Goal: Check status: Check status

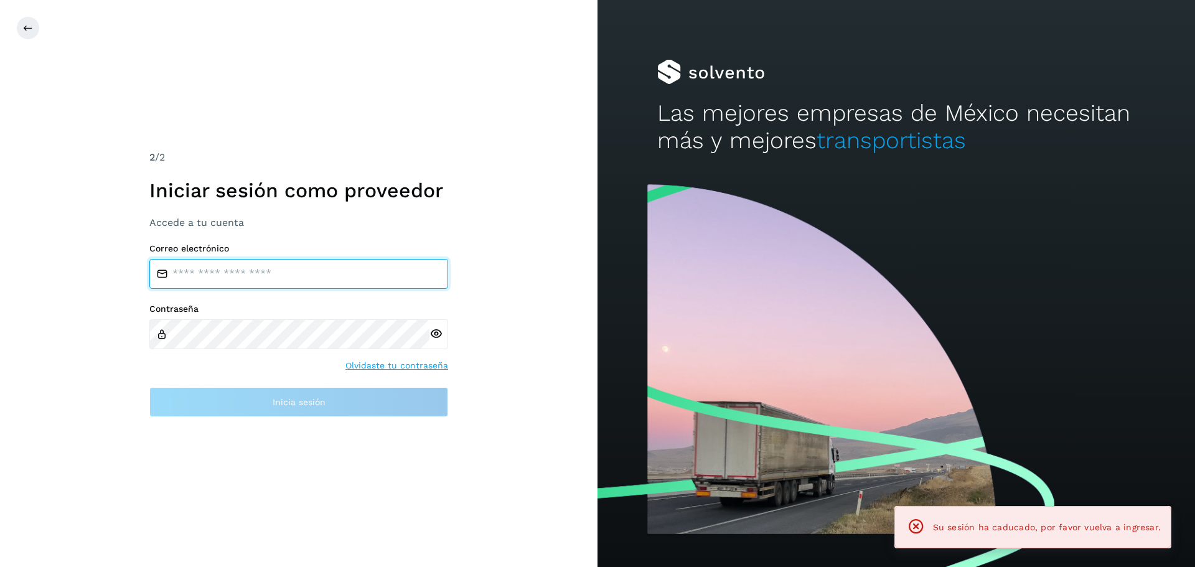
click at [218, 274] on input "email" at bounding box center [298, 274] width 299 height 30
type input "**********"
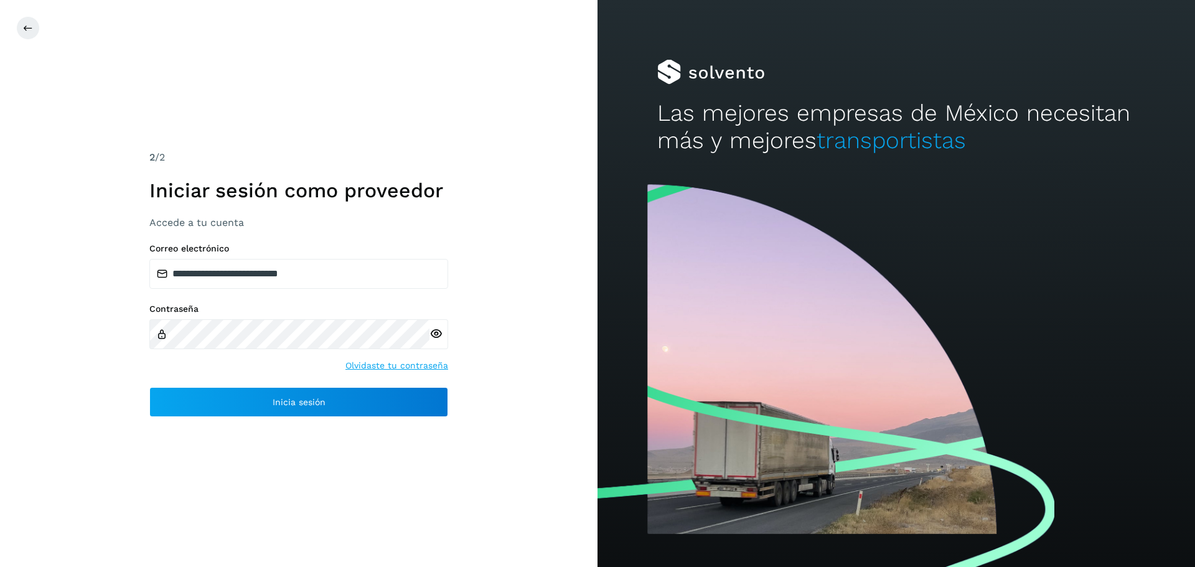
click at [432, 334] on icon at bounding box center [435, 333] width 13 height 13
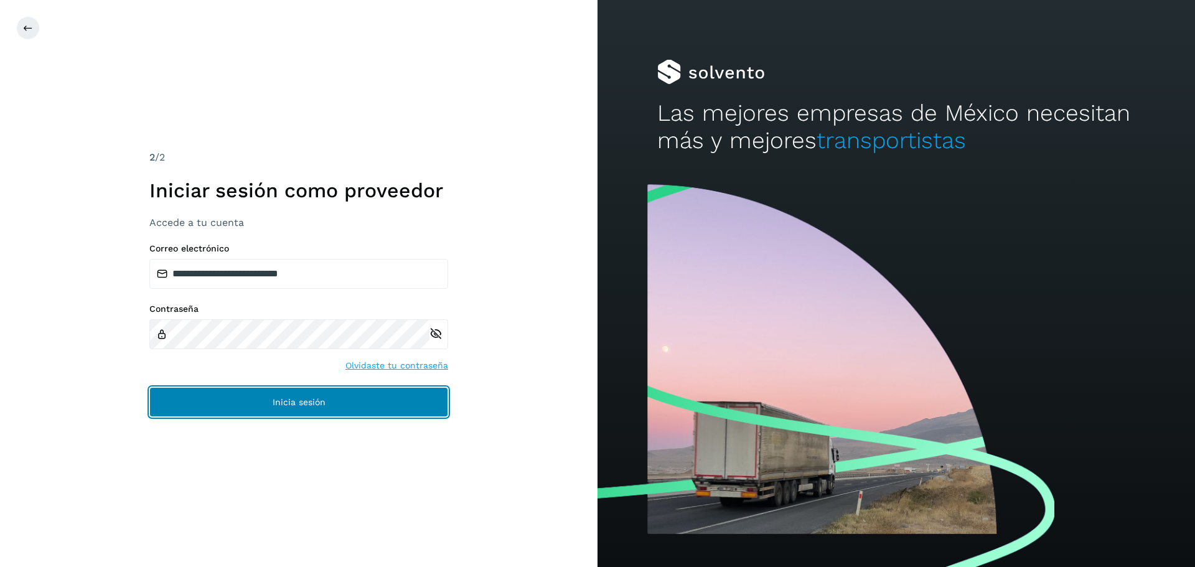
click at [233, 406] on button "Inicia sesión" at bounding box center [298, 402] width 299 height 30
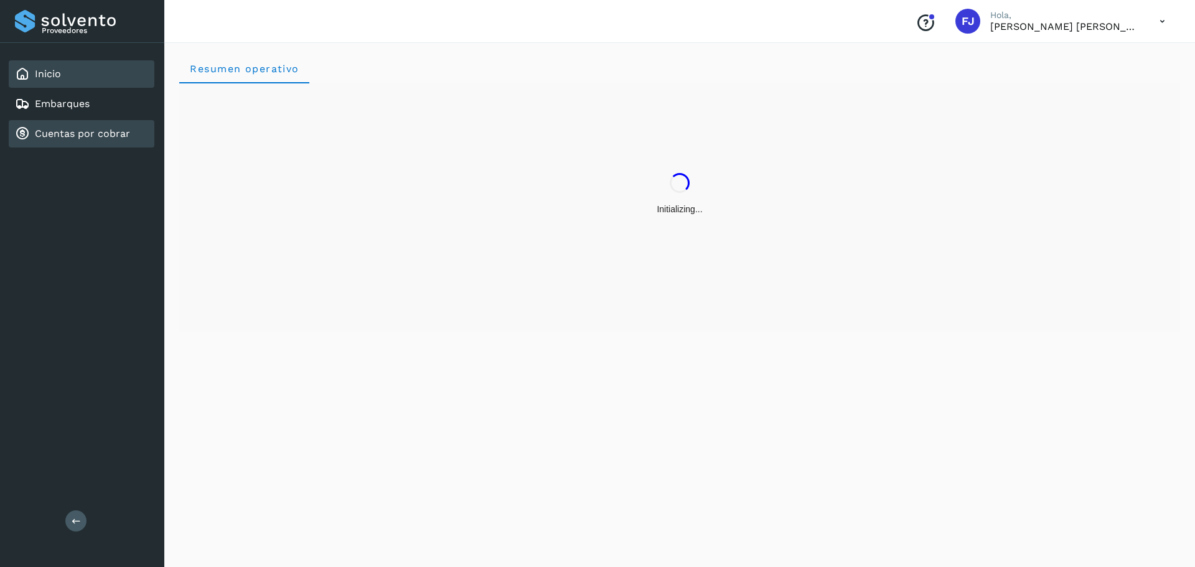
click at [71, 137] on link "Cuentas por cobrar" at bounding box center [82, 134] width 95 height 12
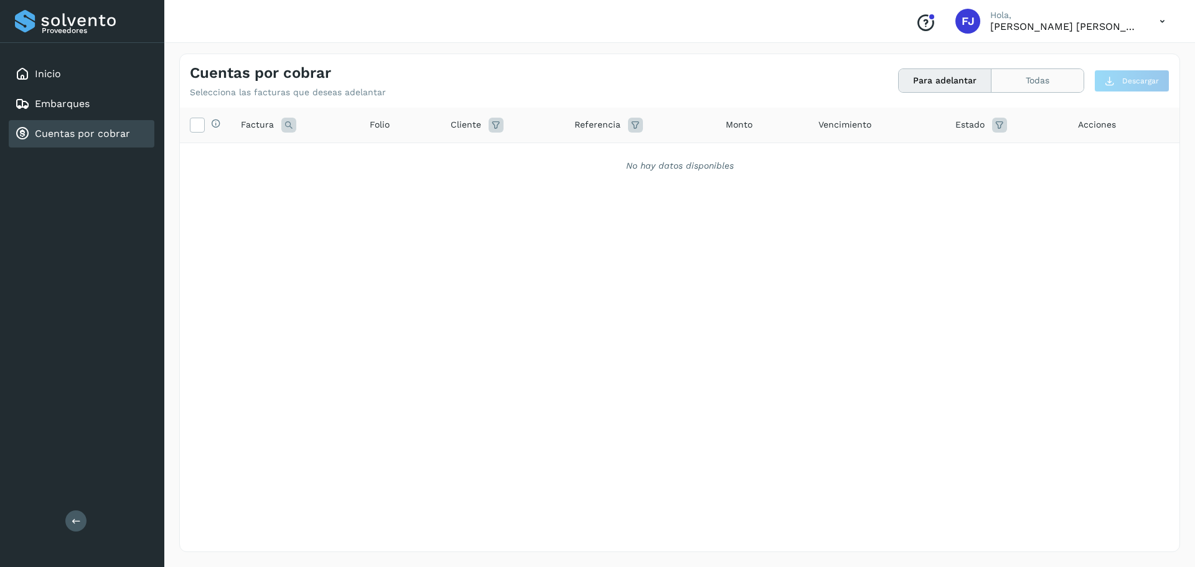
click at [1047, 80] on button "Todas" at bounding box center [1037, 80] width 92 height 23
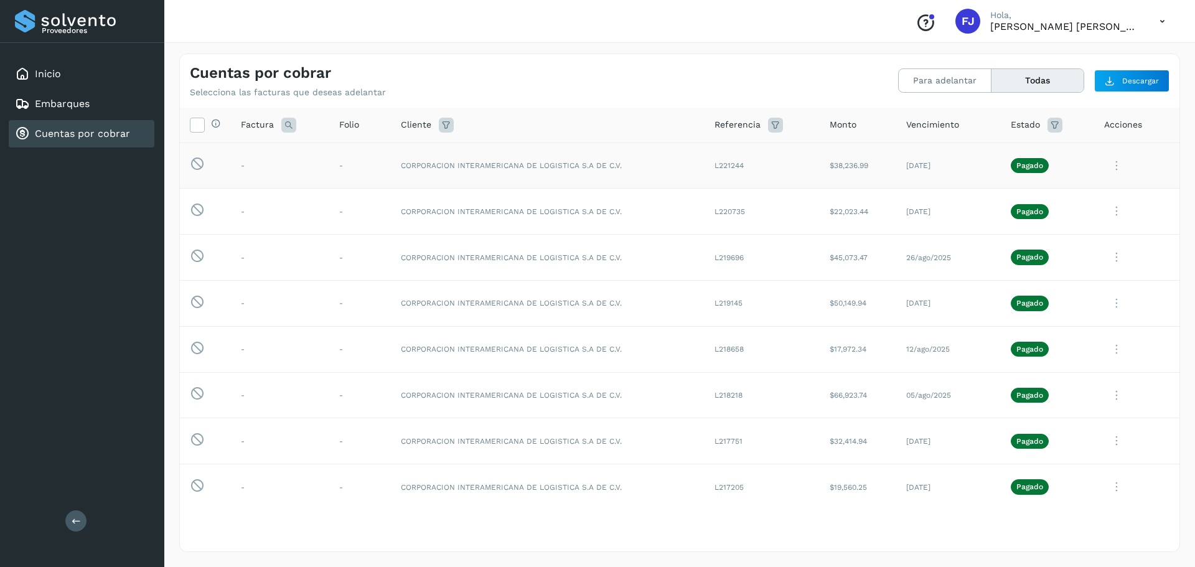
click at [1107, 165] on icon at bounding box center [1116, 166] width 25 height 26
click at [1061, 245] on button "C.Solvento" at bounding box center [1094, 244] width 148 height 24
click at [1106, 162] on icon at bounding box center [1116, 166] width 25 height 26
click at [1048, 273] on button "CEP" at bounding box center [1094, 269] width 148 height 24
click at [1104, 168] on icon at bounding box center [1116, 166] width 25 height 26
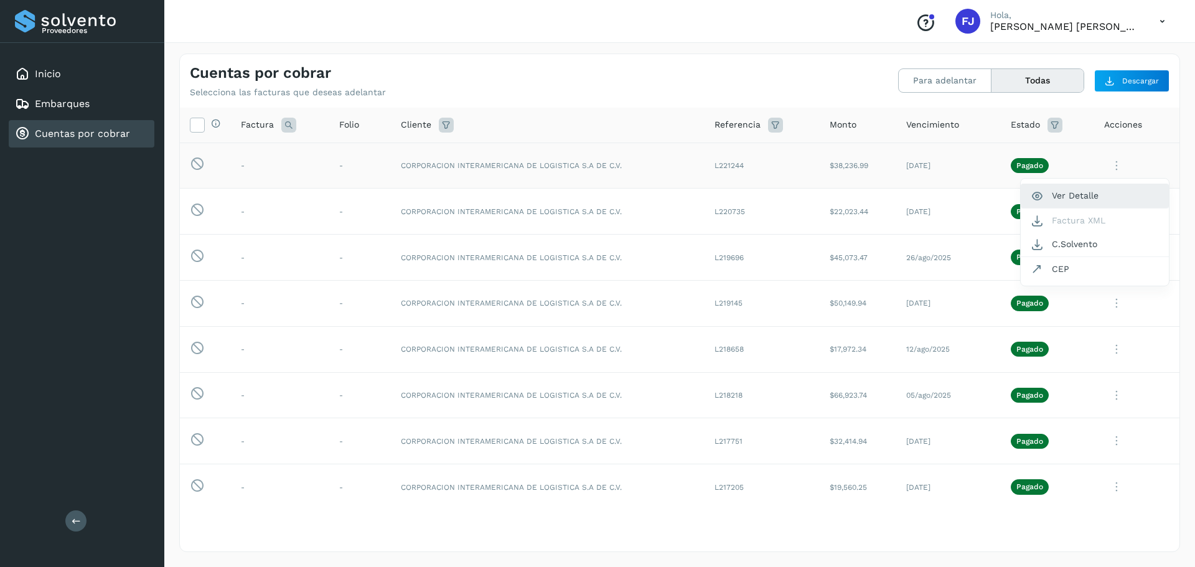
click at [1055, 192] on button "Ver Detalle" at bounding box center [1094, 196] width 148 height 24
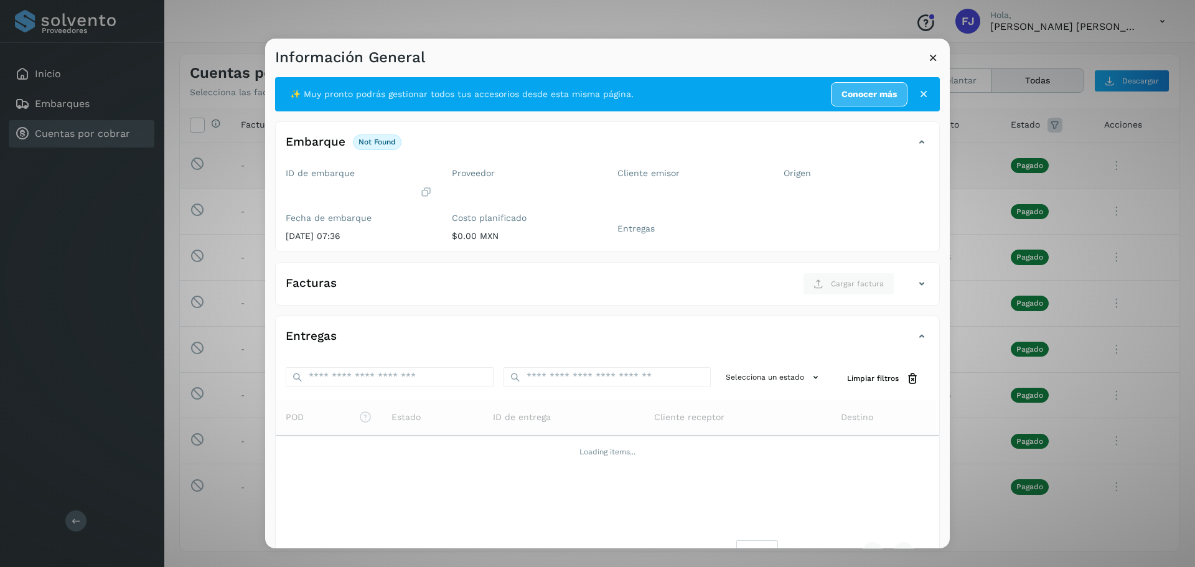
click at [870, 97] on link "Conocer más" at bounding box center [869, 94] width 77 height 24
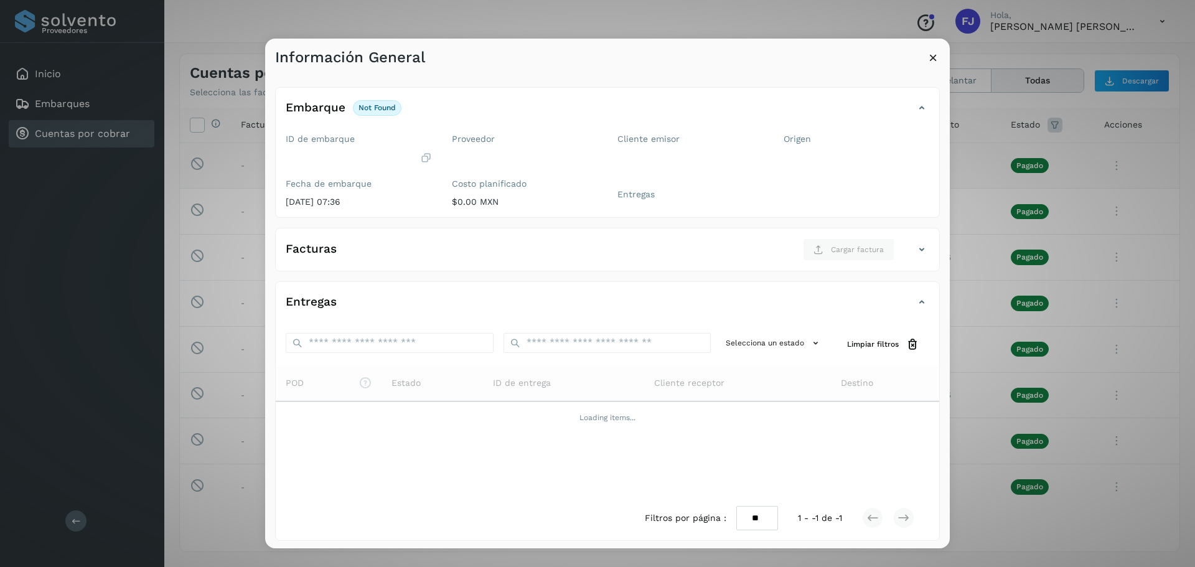
click at [933, 55] on icon at bounding box center [932, 57] width 13 height 13
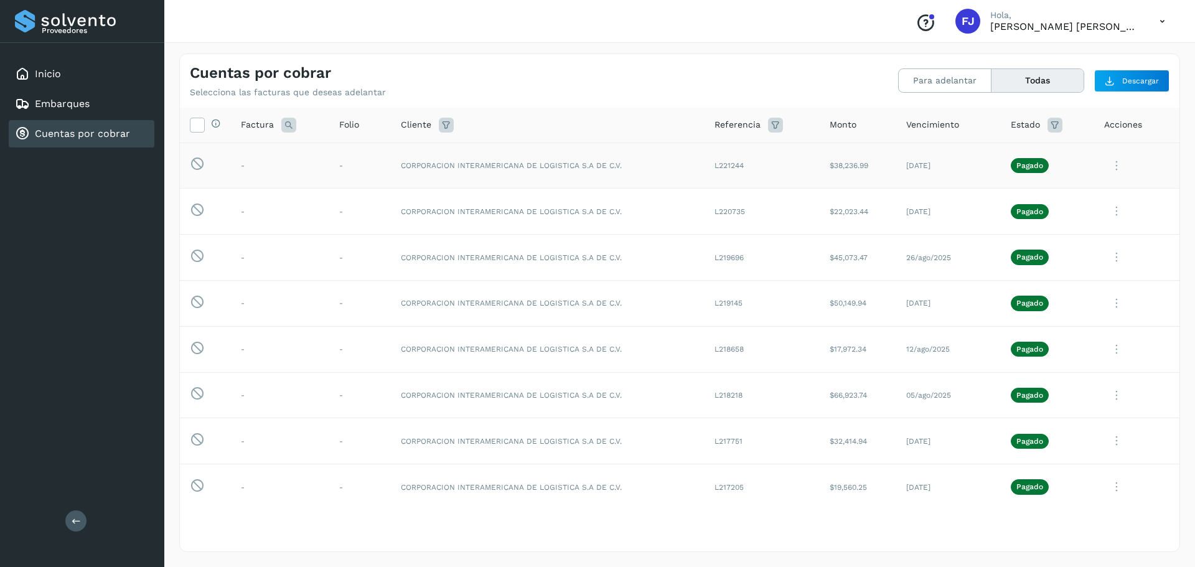
click at [1105, 170] on icon at bounding box center [1116, 166] width 25 height 26
click at [1061, 197] on button "Ver Detalle" at bounding box center [1094, 196] width 148 height 24
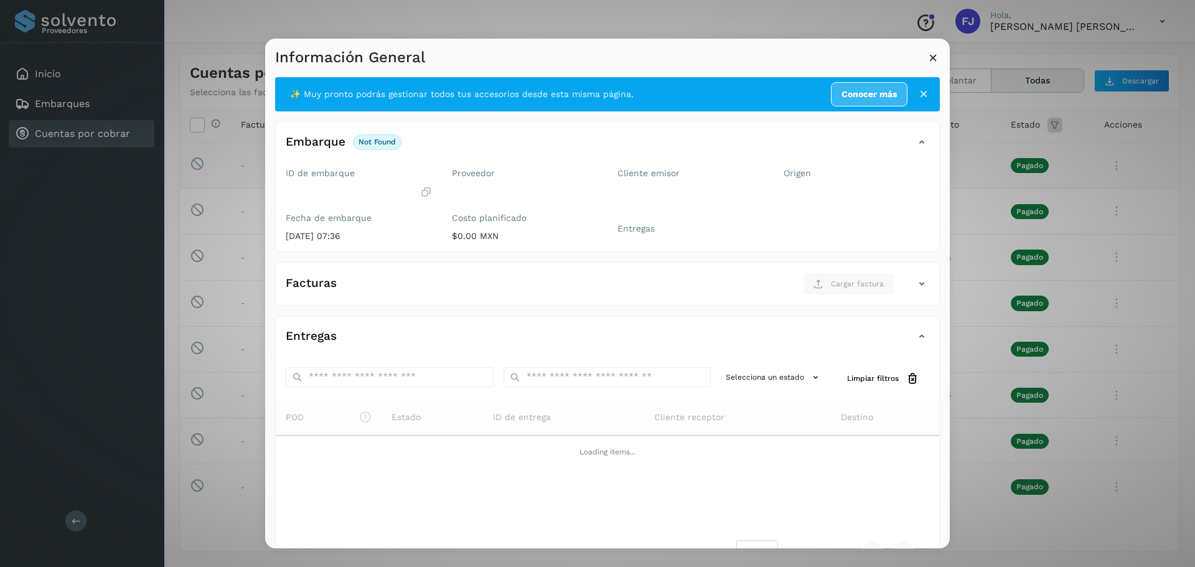
click at [925, 60] on div "Información General" at bounding box center [607, 53] width 684 height 29
click at [932, 57] on icon at bounding box center [932, 57] width 13 height 13
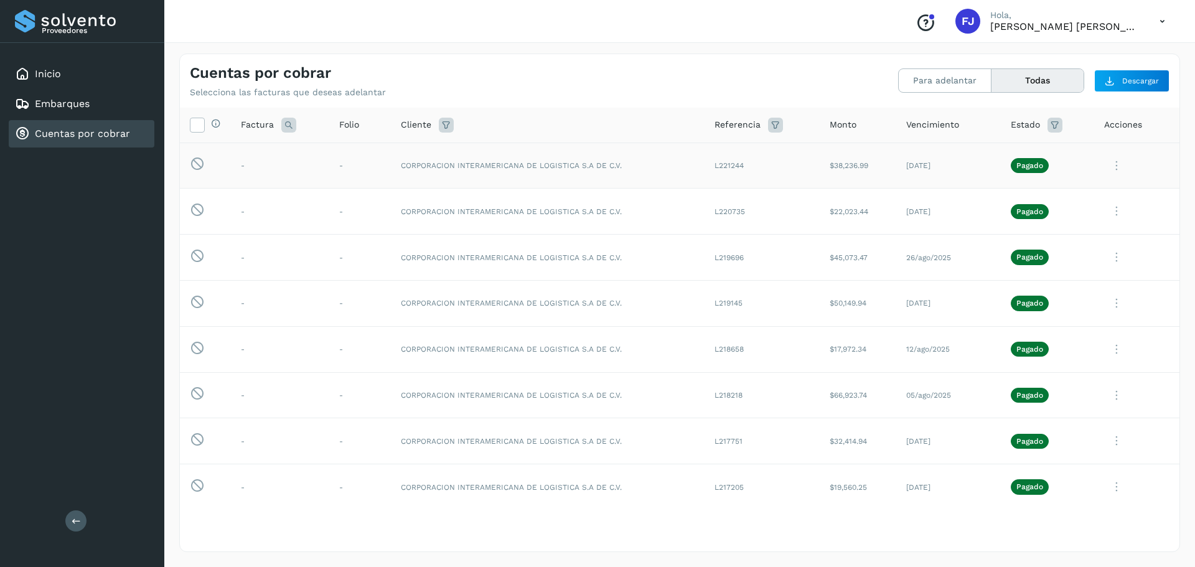
click at [1109, 168] on icon at bounding box center [1116, 166] width 25 height 26
click at [1056, 196] on button "Ver Detalle" at bounding box center [1094, 196] width 148 height 24
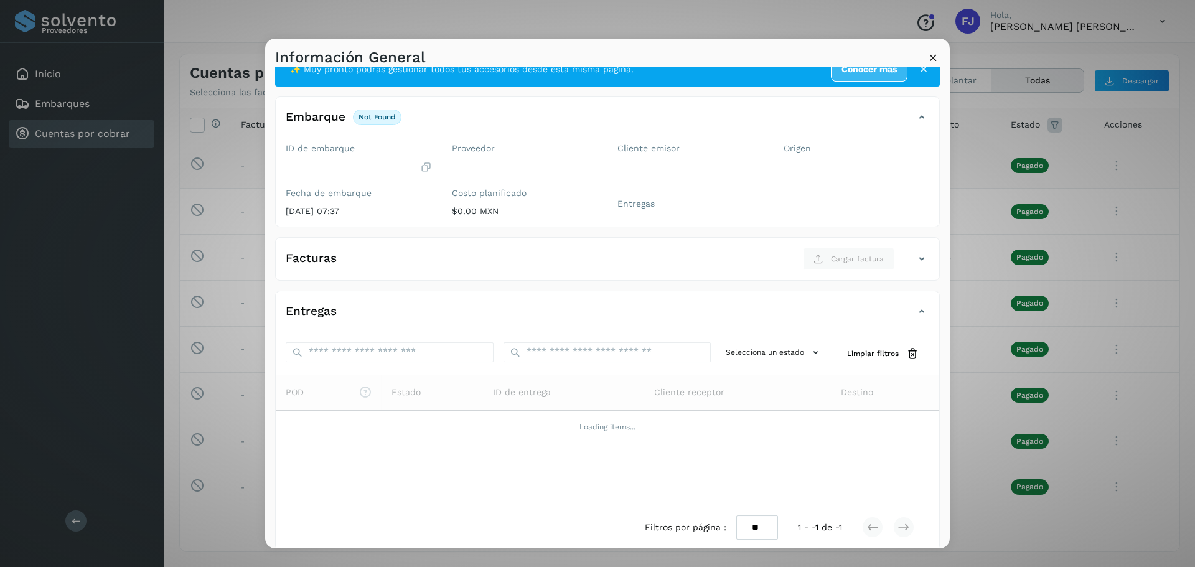
scroll to position [36, 0]
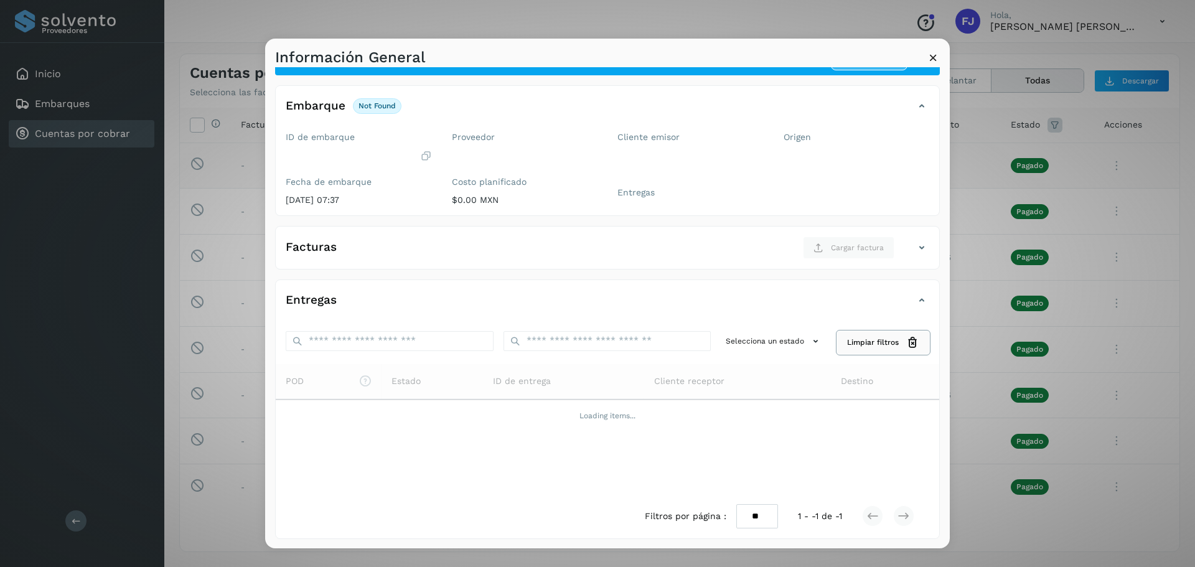
click at [862, 347] on span "Limpiar filtros" at bounding box center [873, 342] width 52 height 11
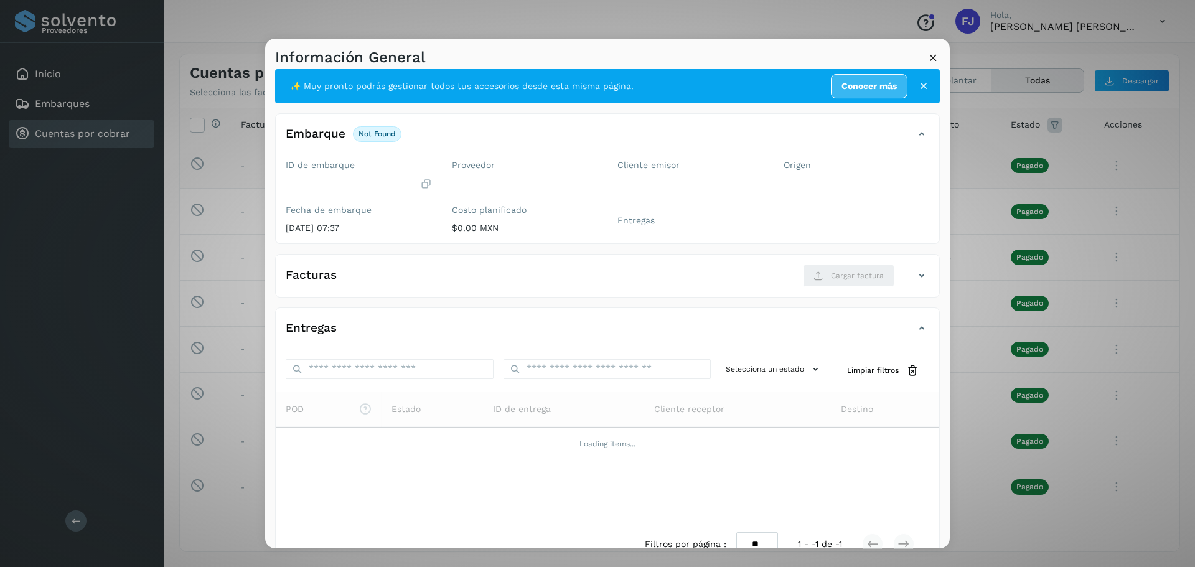
scroll to position [0, 0]
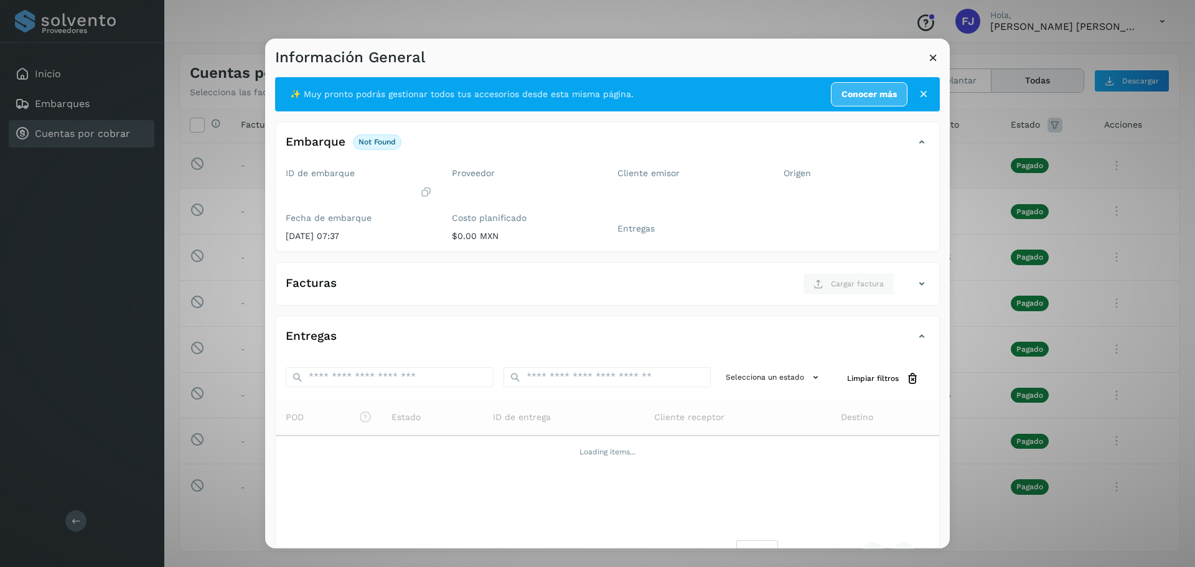
click at [936, 57] on icon at bounding box center [932, 57] width 13 height 13
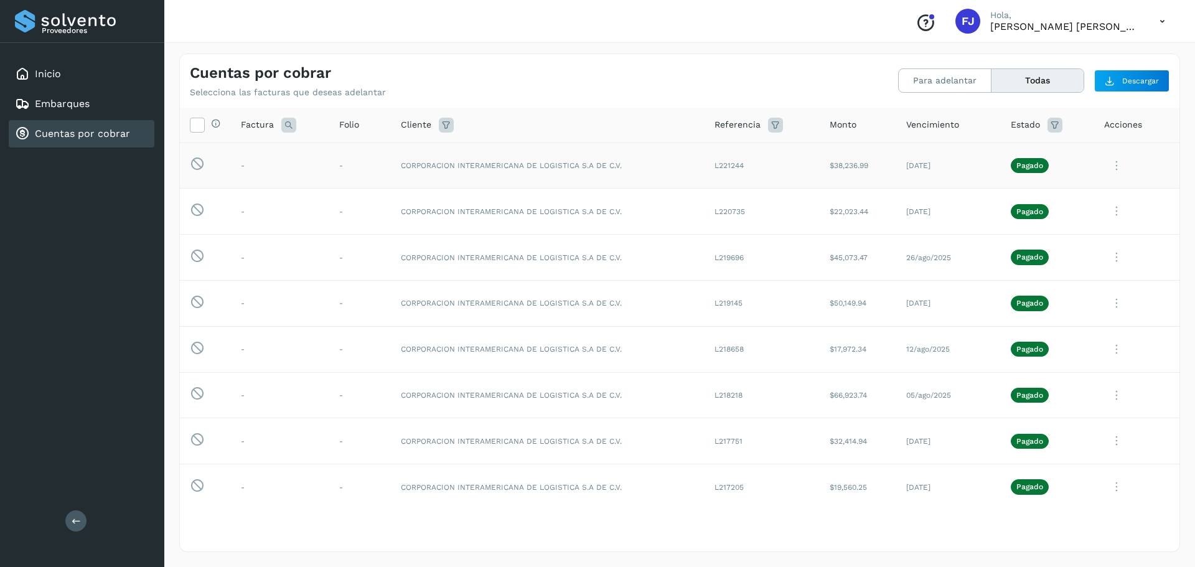
click at [1104, 164] on icon at bounding box center [1116, 166] width 25 height 26
click at [1073, 196] on button "Ver Detalle" at bounding box center [1094, 196] width 148 height 24
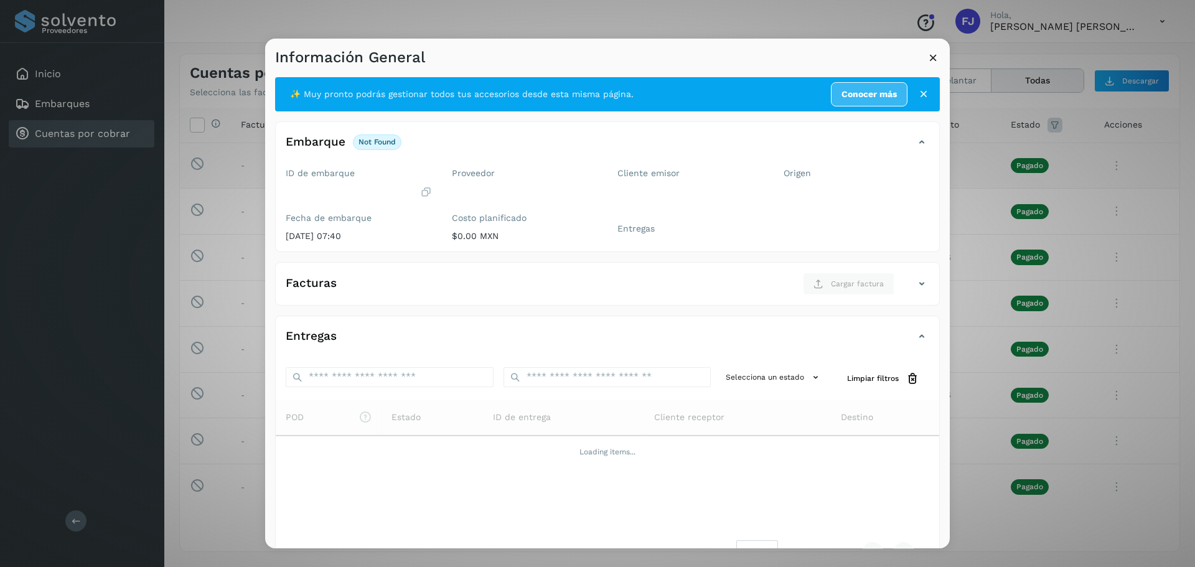
click at [928, 59] on icon at bounding box center [932, 57] width 13 height 13
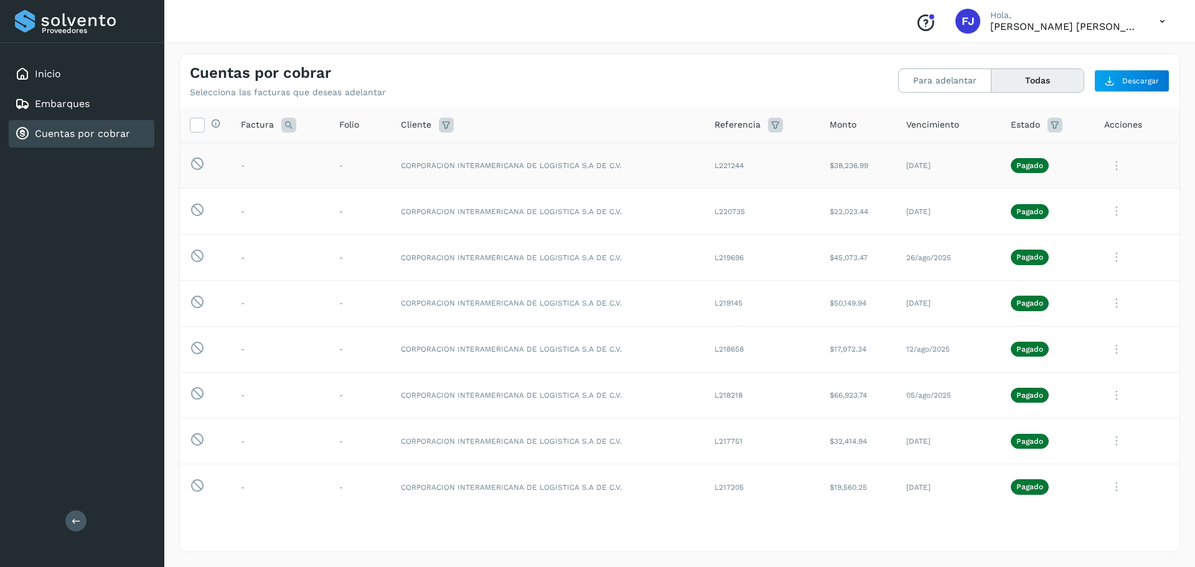
click at [1106, 169] on icon at bounding box center [1116, 166] width 25 height 26
click at [1053, 271] on button "CEP" at bounding box center [1094, 269] width 148 height 24
click at [1106, 161] on icon at bounding box center [1116, 166] width 25 height 26
click at [1053, 199] on button "Ver Detalle" at bounding box center [1094, 196] width 148 height 24
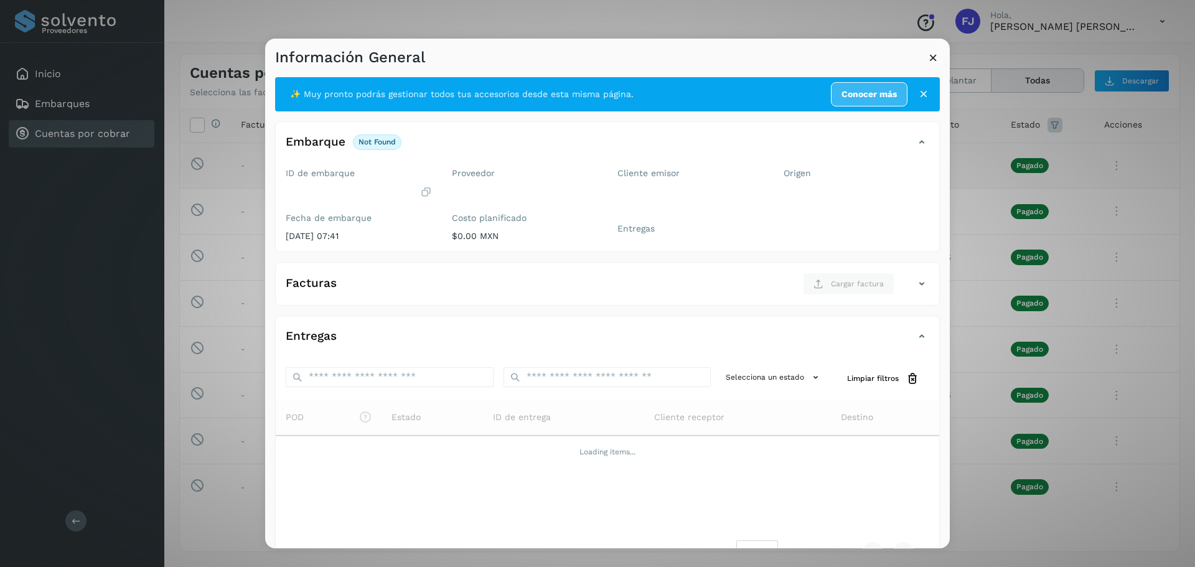
click at [930, 55] on icon at bounding box center [932, 57] width 13 height 13
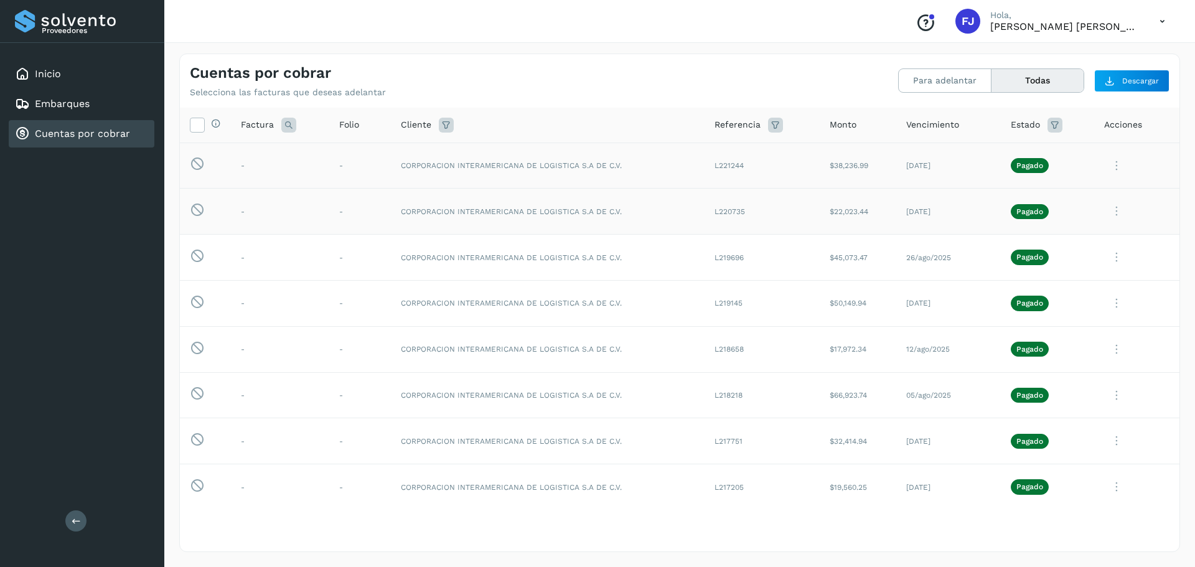
click at [1108, 212] on icon at bounding box center [1116, 211] width 25 height 26
click at [1108, 212] on div at bounding box center [597, 283] width 1195 height 567
click at [1104, 302] on icon at bounding box center [1116, 304] width 25 height 26
click at [1104, 302] on div at bounding box center [597, 283] width 1195 height 567
click at [1104, 167] on icon at bounding box center [1116, 166] width 25 height 26
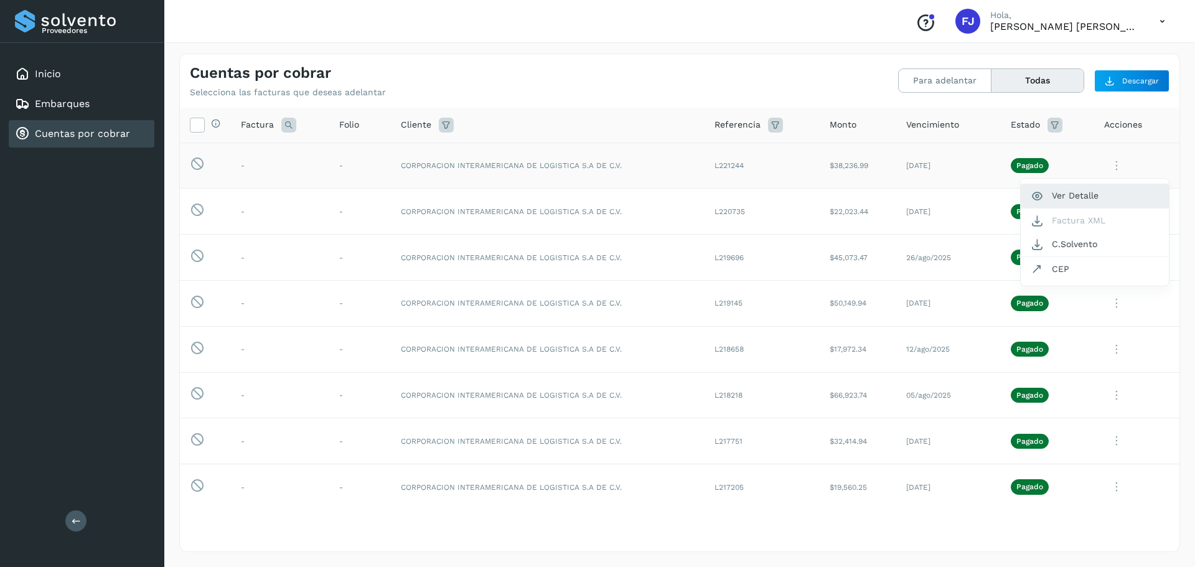
click at [1074, 193] on button "Ver Detalle" at bounding box center [1094, 196] width 148 height 24
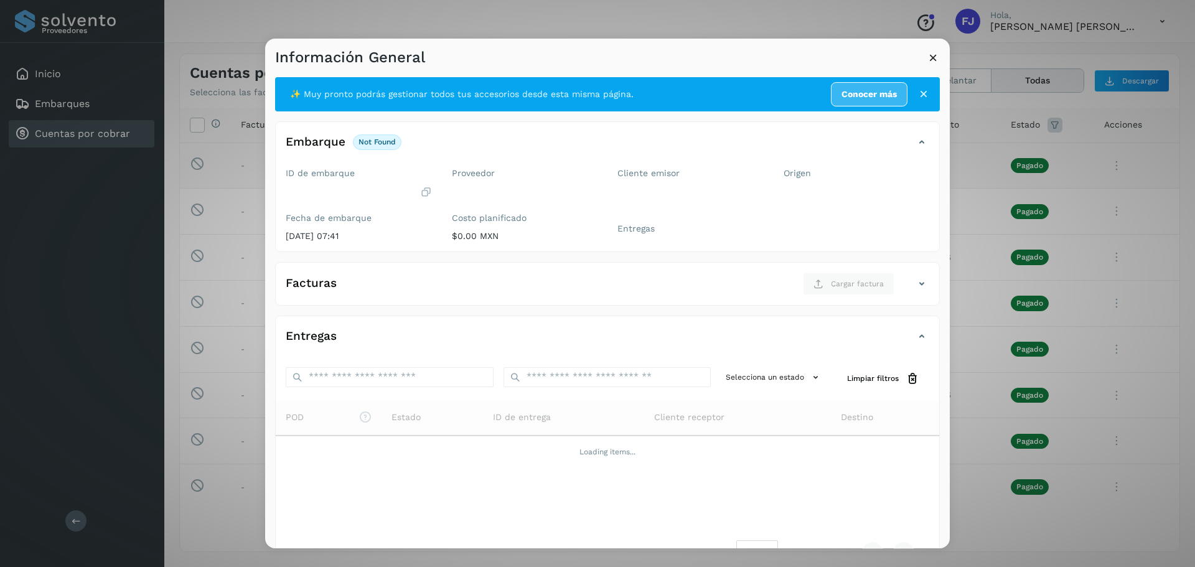
click at [914, 143] on icon at bounding box center [921, 142] width 15 height 15
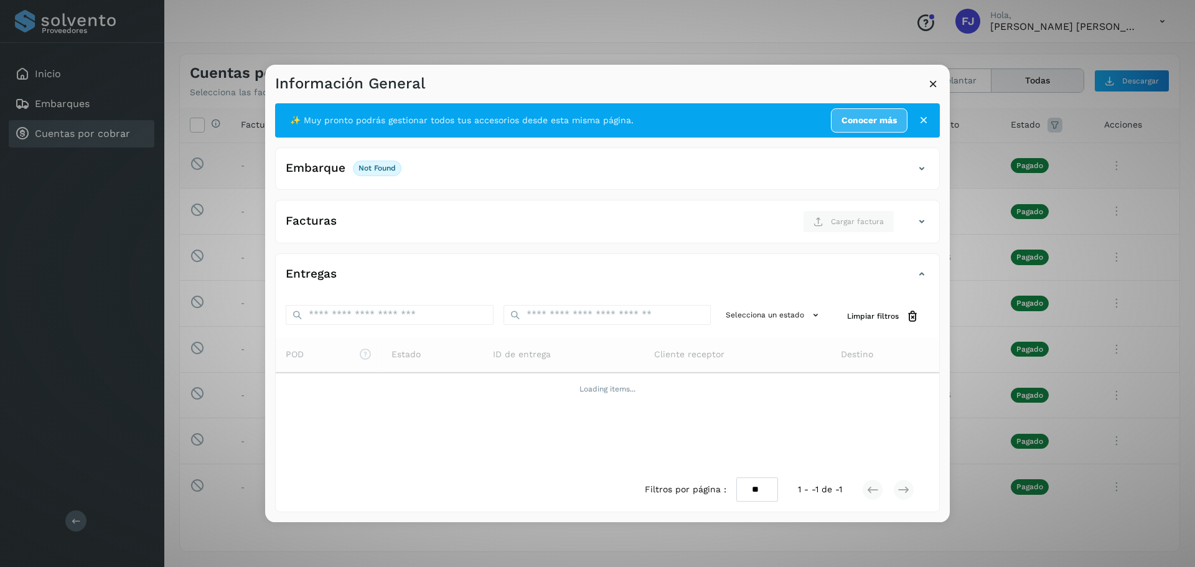
click at [914, 143] on div "✨ Muy pronto podrás gestionar todos tus accesorios desde esta misma página. Con…" at bounding box center [607, 307] width 664 height 409
click at [923, 223] on icon at bounding box center [921, 221] width 15 height 15
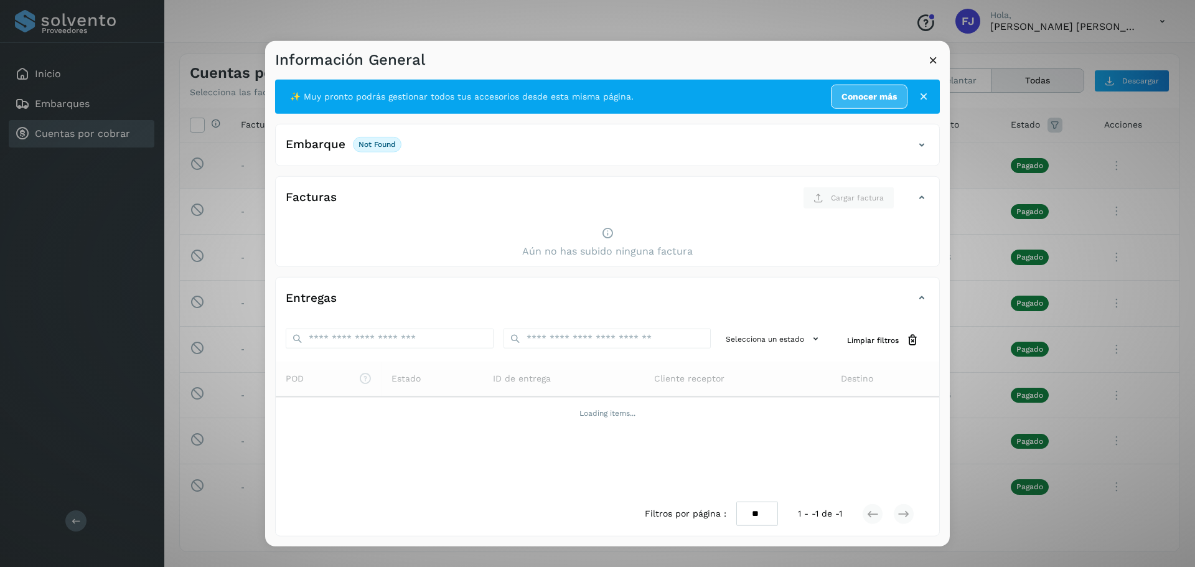
click at [917, 195] on icon at bounding box center [921, 197] width 15 height 15
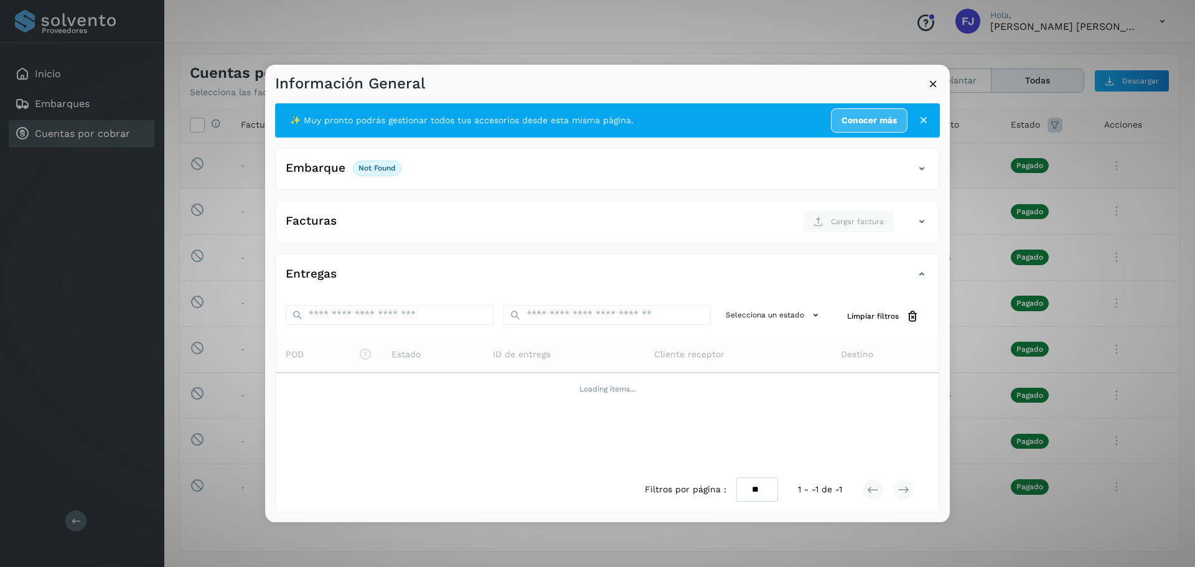
click at [920, 271] on icon at bounding box center [921, 274] width 15 height 15
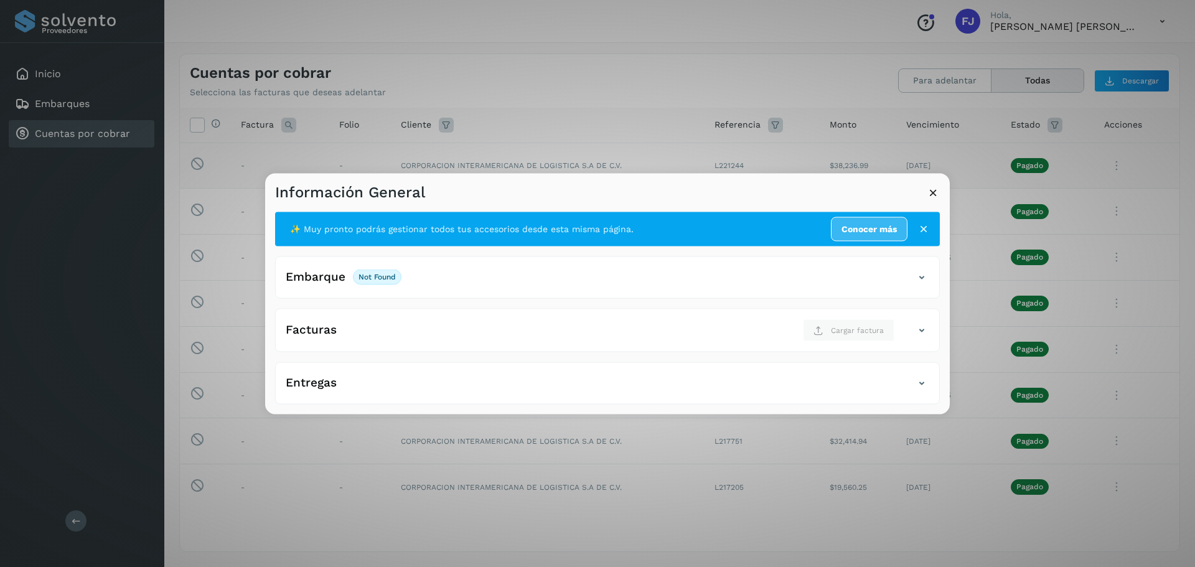
click at [920, 381] on icon at bounding box center [921, 382] width 15 height 15
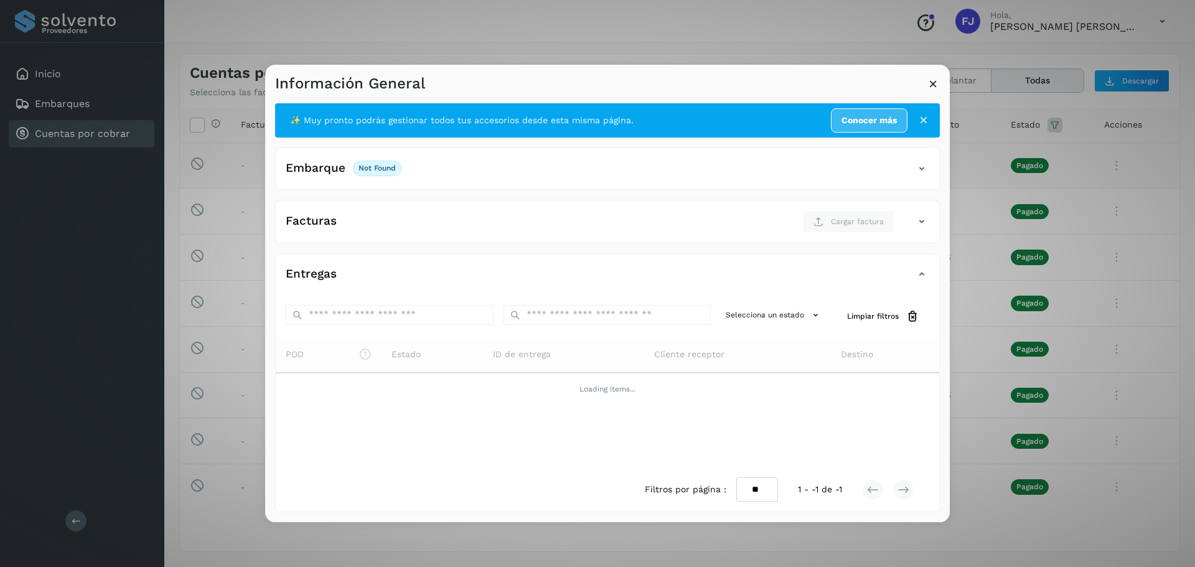
click at [935, 82] on icon at bounding box center [932, 83] width 13 height 13
